Goal: Transaction & Acquisition: Purchase product/service

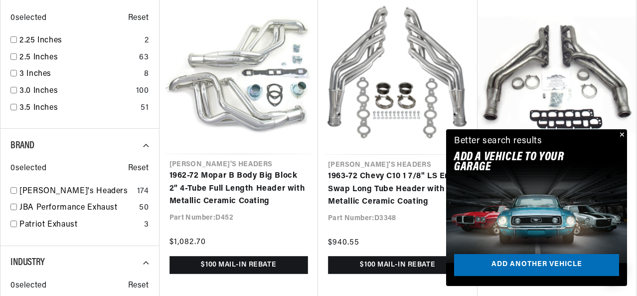
scroll to position [0, 372]
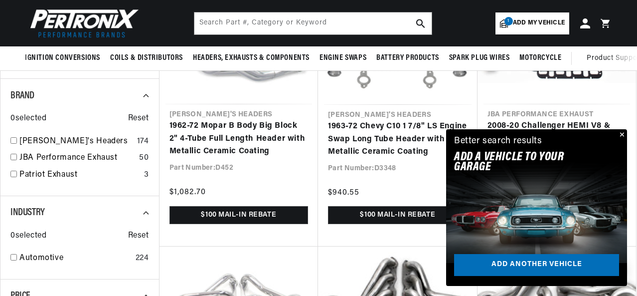
click at [620, 133] on button "Close" at bounding box center [621, 135] width 12 height 12
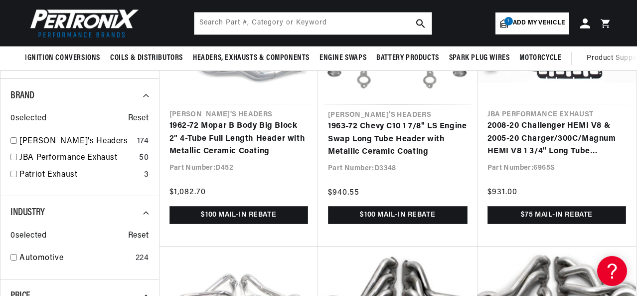
click at [520, 20] on span "Add my vehicle" at bounding box center [539, 22] width 52 height 9
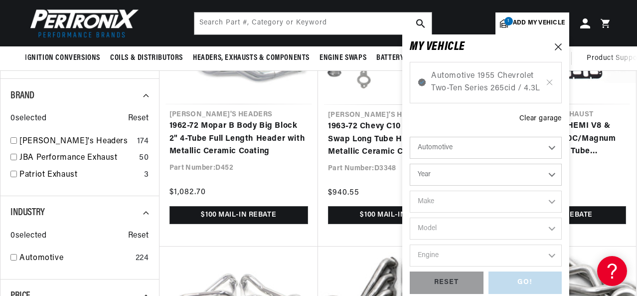
click at [482, 98] on div "Automotive 1955 Chevrolet Two-Ten Series 265cid / 4.3L" at bounding box center [486, 82] width 152 height 41
click at [486, 91] on span "Automotive 1955 Chevrolet Two-Ten Series 265cid / 4.3L" at bounding box center [485, 82] width 109 height 25
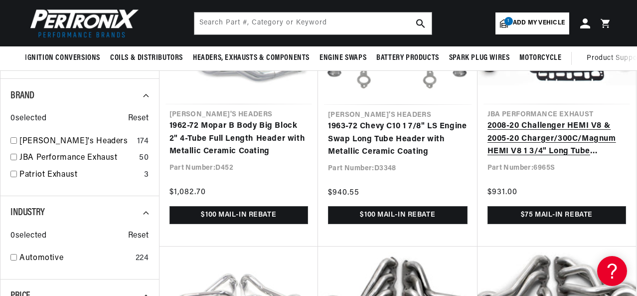
scroll to position [0, 372]
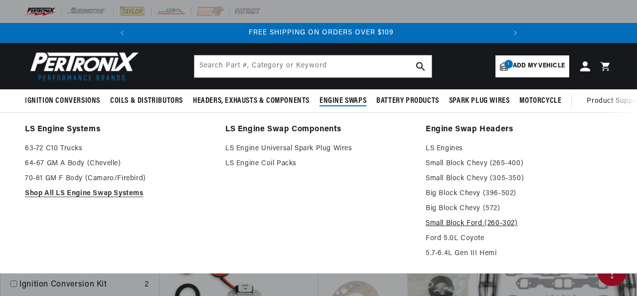
scroll to position [0, 372]
click at [447, 147] on link "LS Engines" at bounding box center [519, 149] width 187 height 12
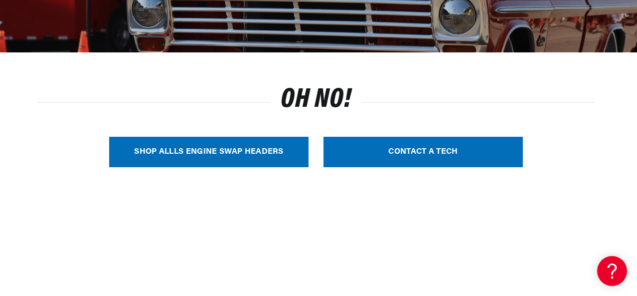
click at [263, 156] on link "SHOP ALL LS Engine Swap Headers" at bounding box center [208, 152] width 199 height 30
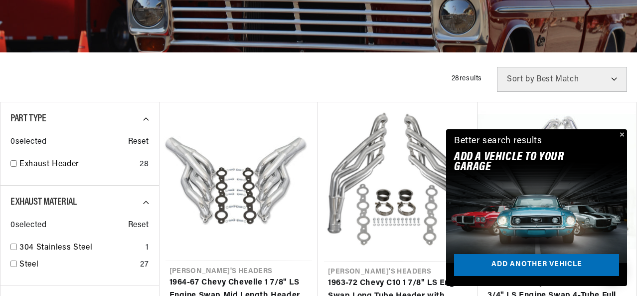
click at [620, 132] on button "Close" at bounding box center [621, 135] width 12 height 12
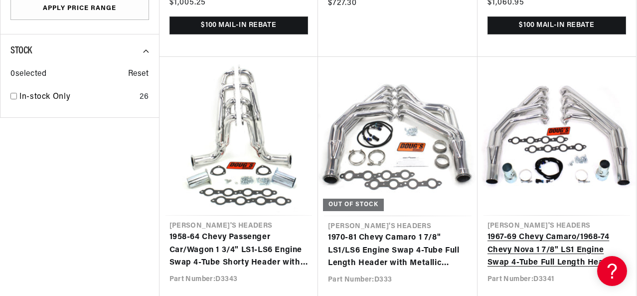
scroll to position [0, 264]
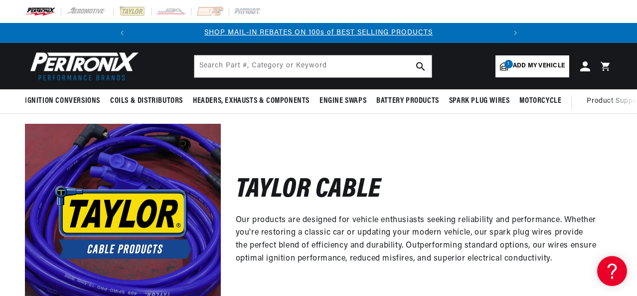
click at [170, 5] on div at bounding box center [318, 11] width 637 height 23
click at [174, 12] on img at bounding box center [171, 11] width 30 height 11
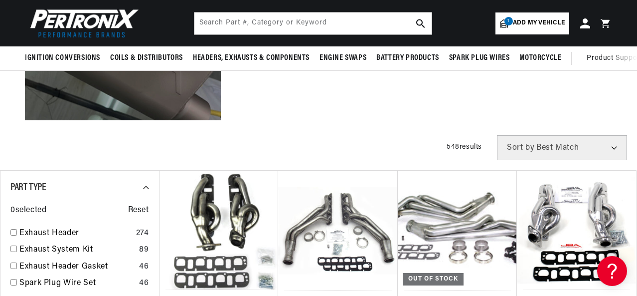
scroll to position [0, 372]
click at [525, 23] on span "Add my vehicle" at bounding box center [539, 22] width 52 height 9
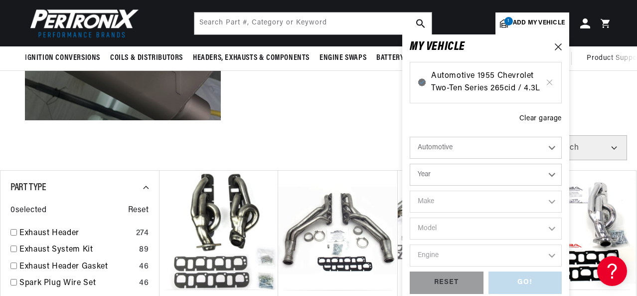
click at [459, 83] on span "Automotive 1955 Chevrolet Two-Ten Series 265cid / 4.3L" at bounding box center [485, 82] width 109 height 25
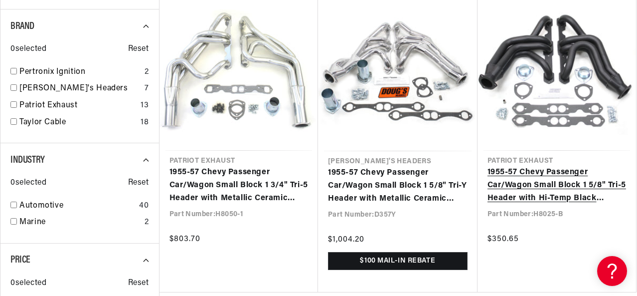
scroll to position [0, 348]
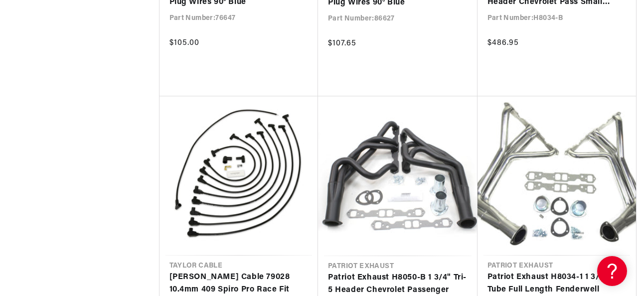
scroll to position [0, 372]
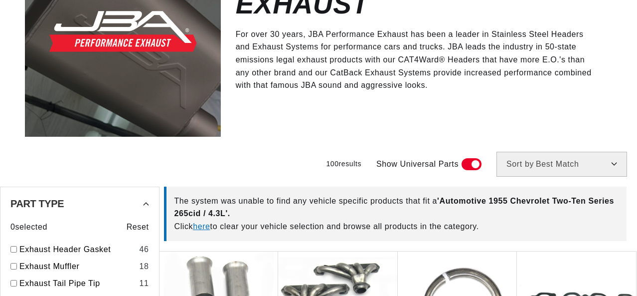
scroll to position [199, 0]
